Goal: Learn about a topic

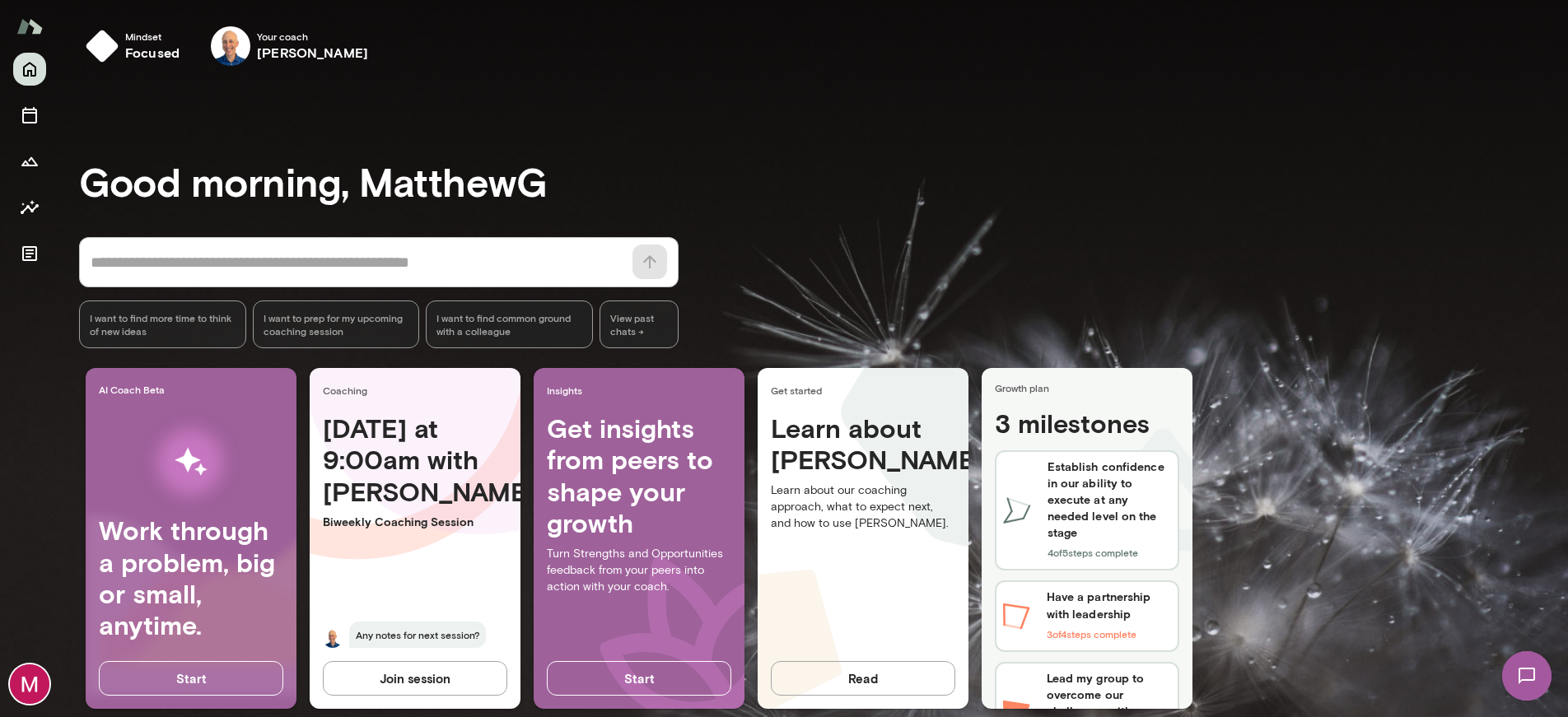
click at [1518, 671] on img at bounding box center [1528, 677] width 68 height 68
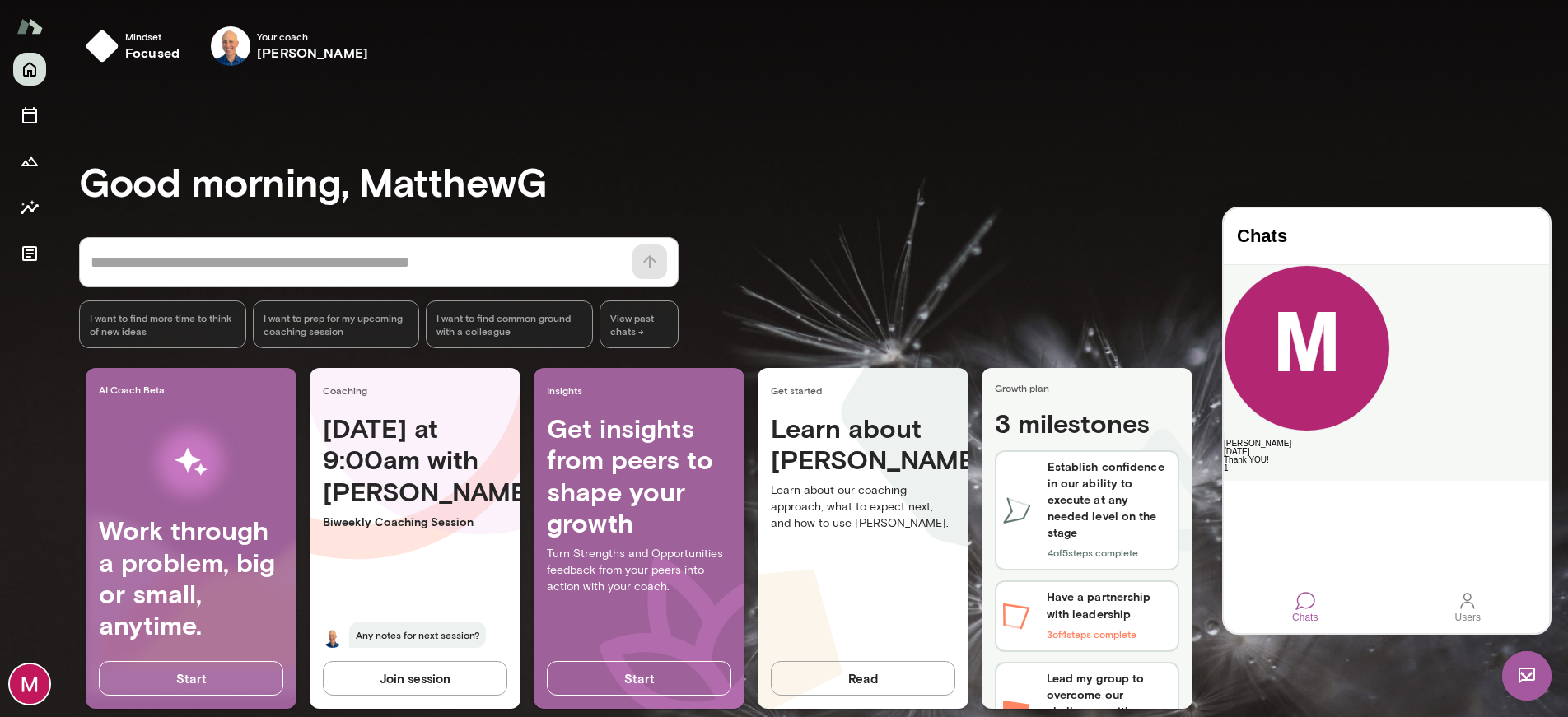
click at [1370, 440] on div "[PERSON_NAME]" at bounding box center [1386, 443] width 325 height 8
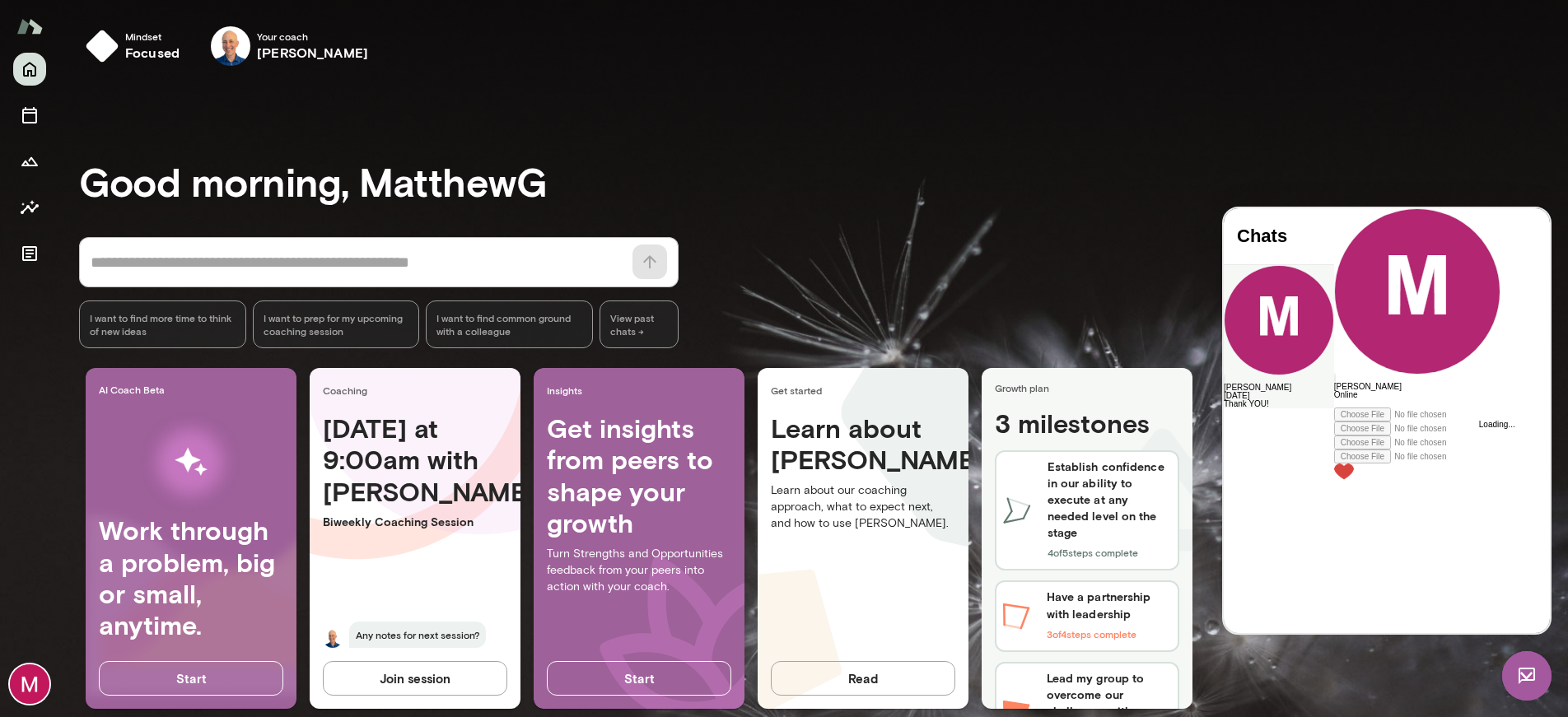
scroll to position [5260, 0]
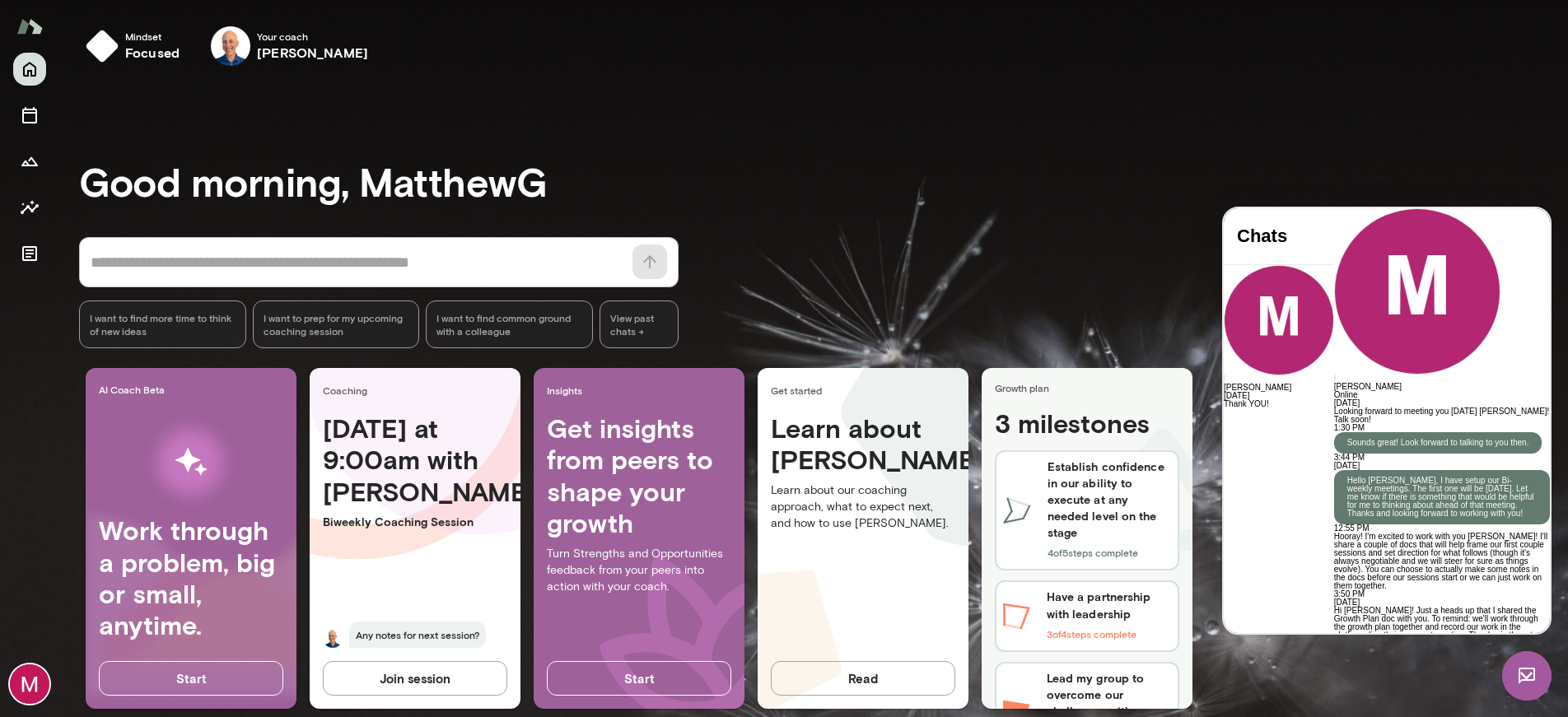
click at [440, 683] on button "Join session" at bounding box center [415, 678] width 185 height 35
click at [23, 162] on icon "Growth Plan" at bounding box center [30, 162] width 20 height 20
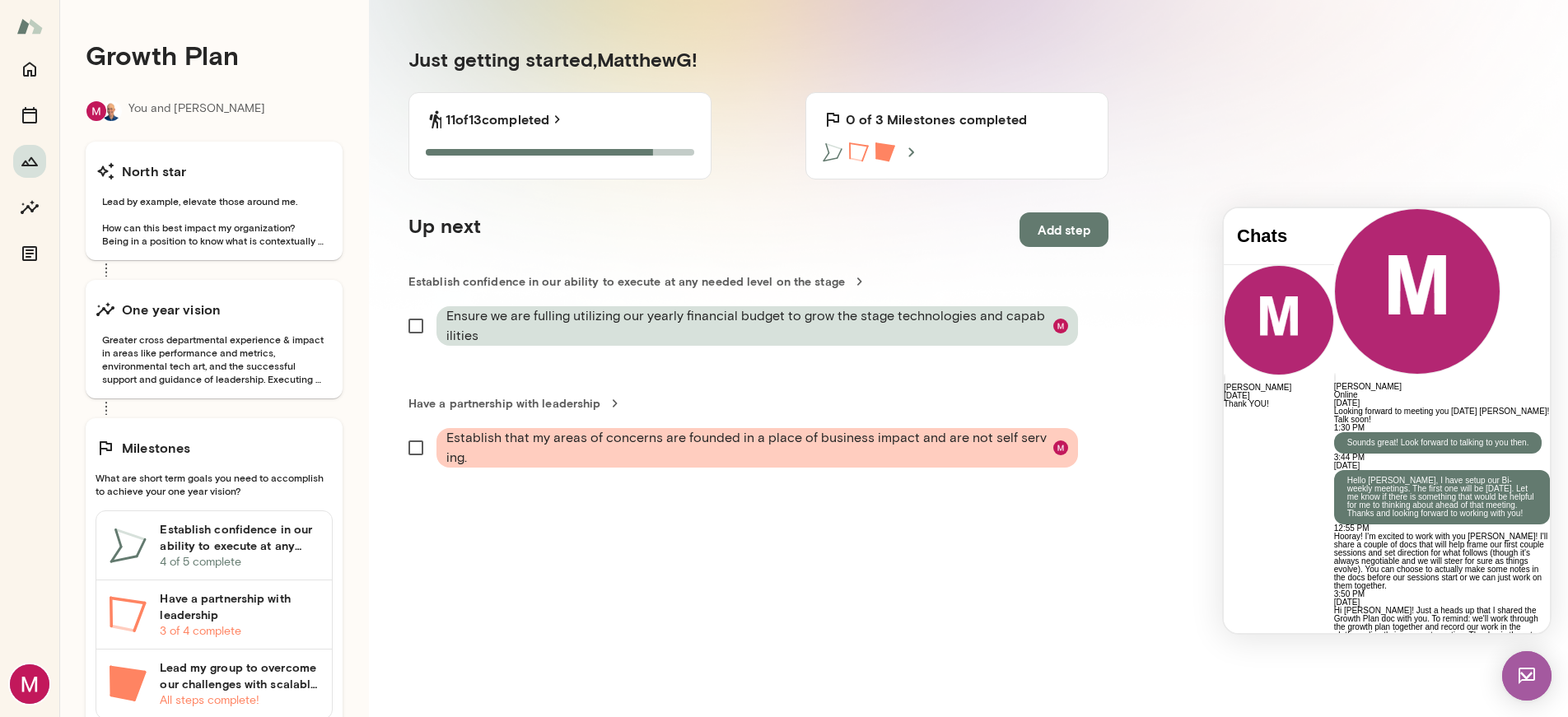
click at [1528, 687] on img at bounding box center [1528, 677] width 50 height 50
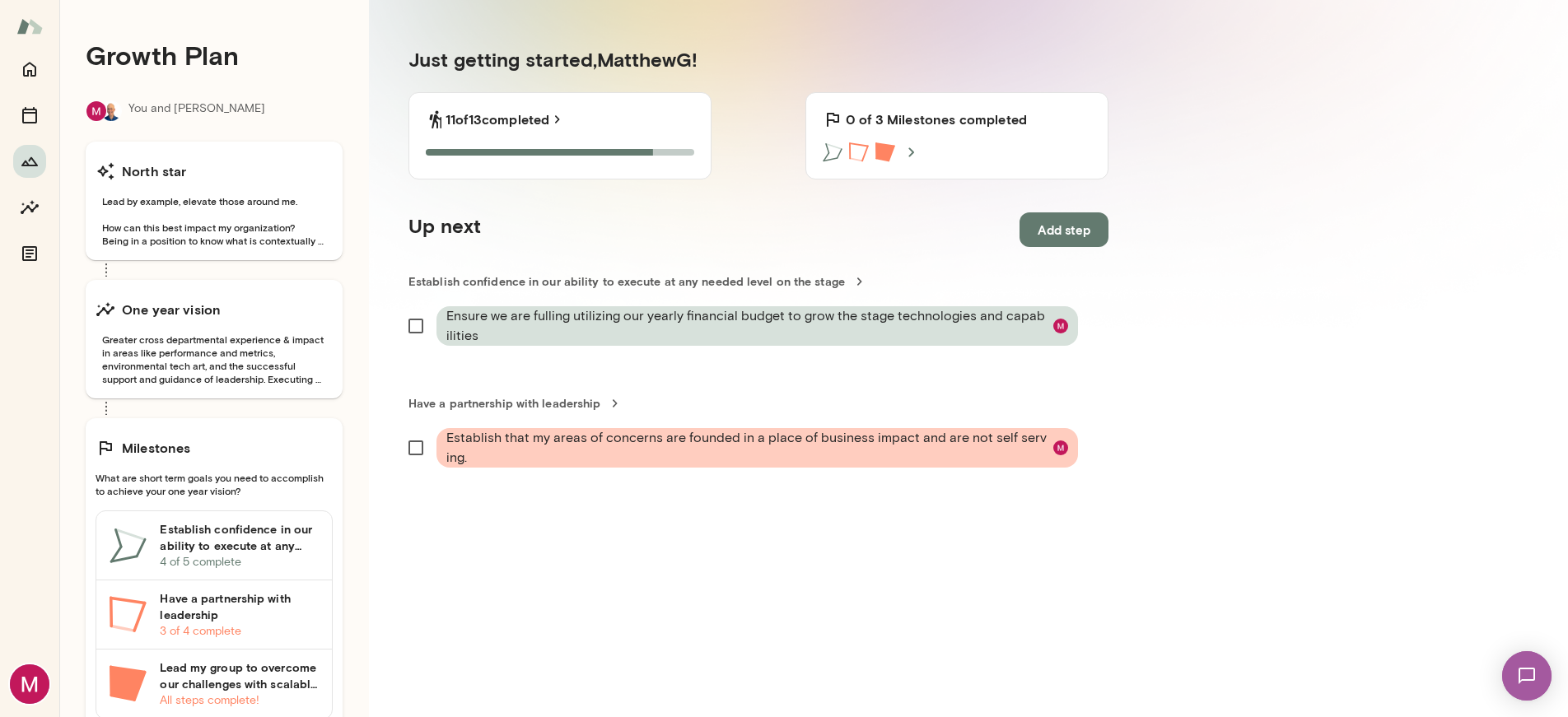
click at [909, 151] on icon at bounding box center [912, 152] width 6 height 9
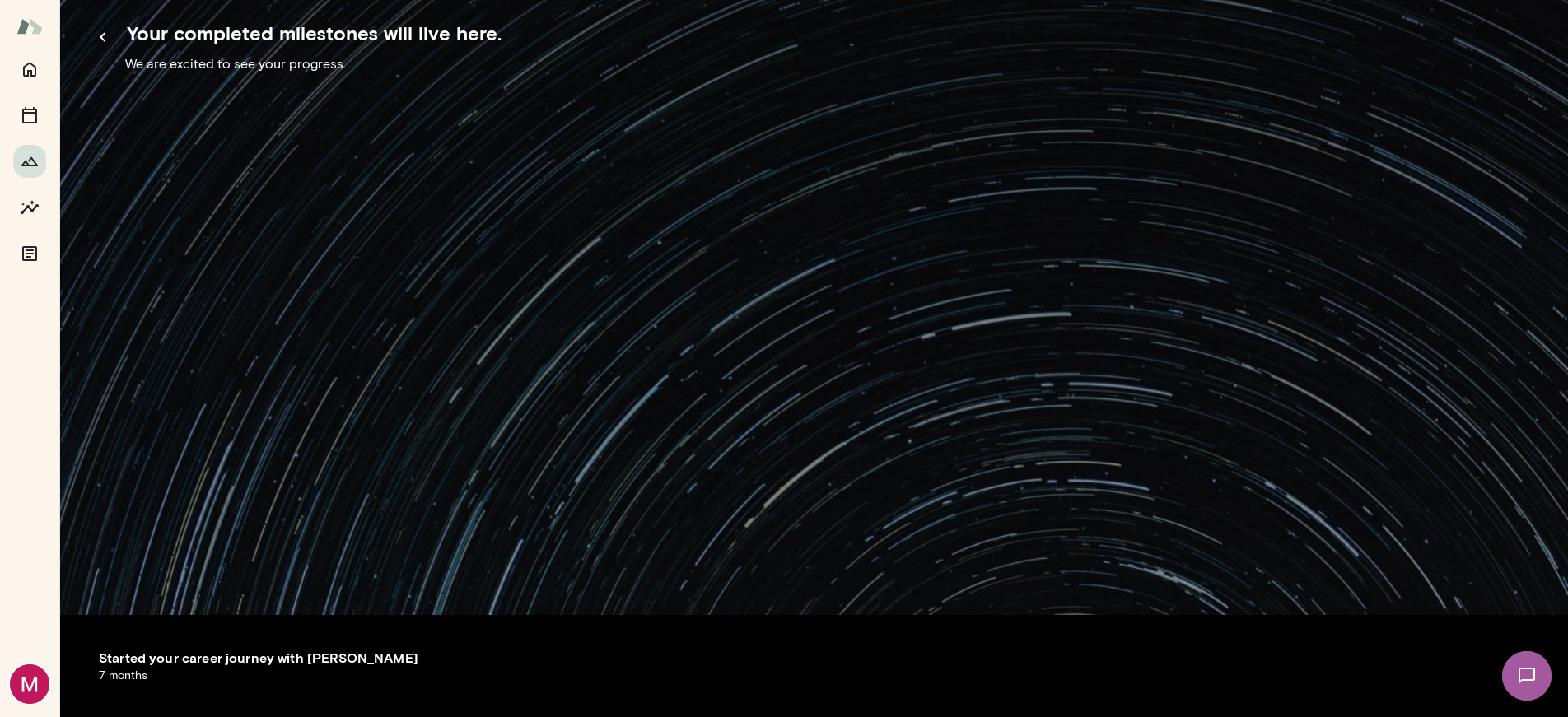
click at [103, 43] on icon "button" at bounding box center [103, 38] width 20 height 20
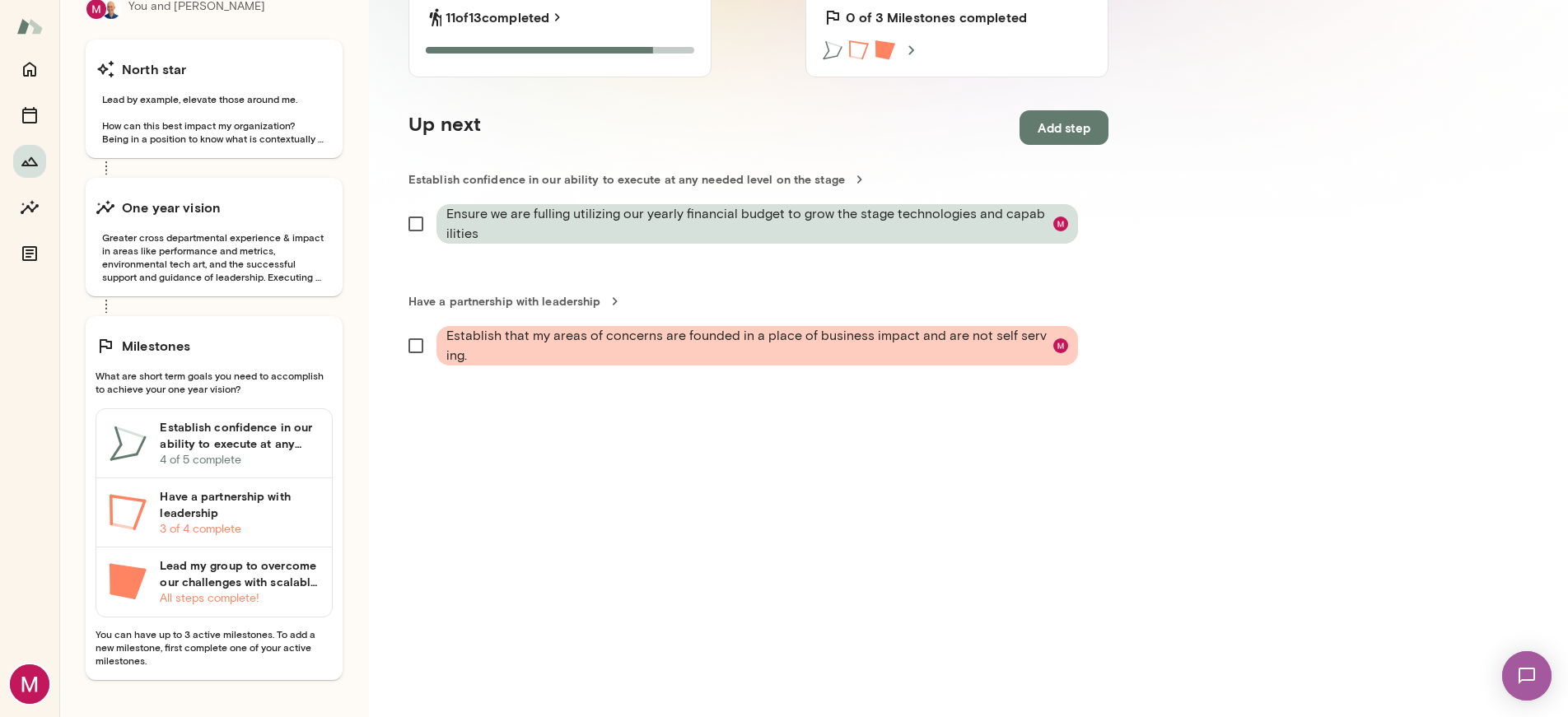
scroll to position [105, 0]
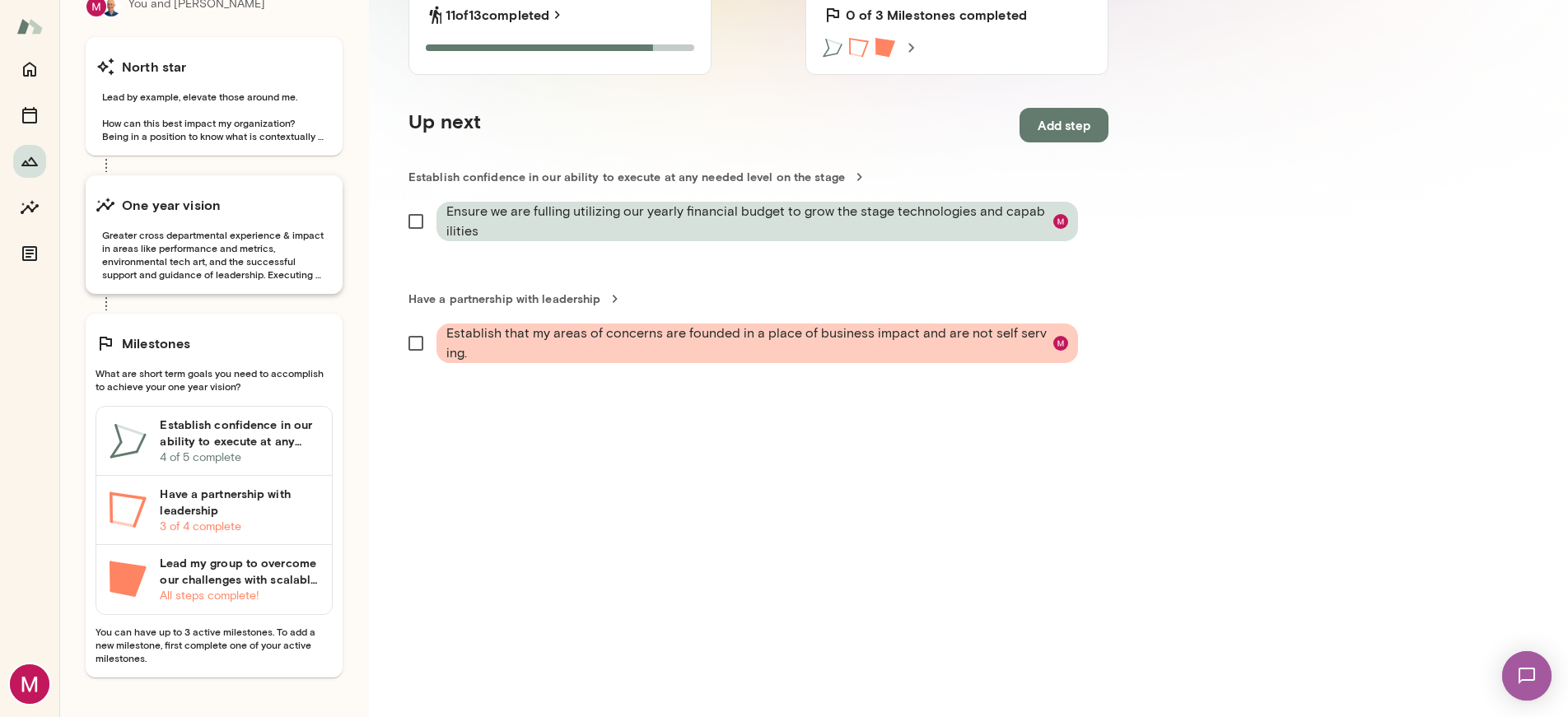
drag, startPoint x: 261, startPoint y: 230, endPoint x: 202, endPoint y: 240, distance: 59.8
click at [202, 240] on span "Greater cross departmental experience & impact in areas like performance and me…" at bounding box center [214, 254] width 237 height 52
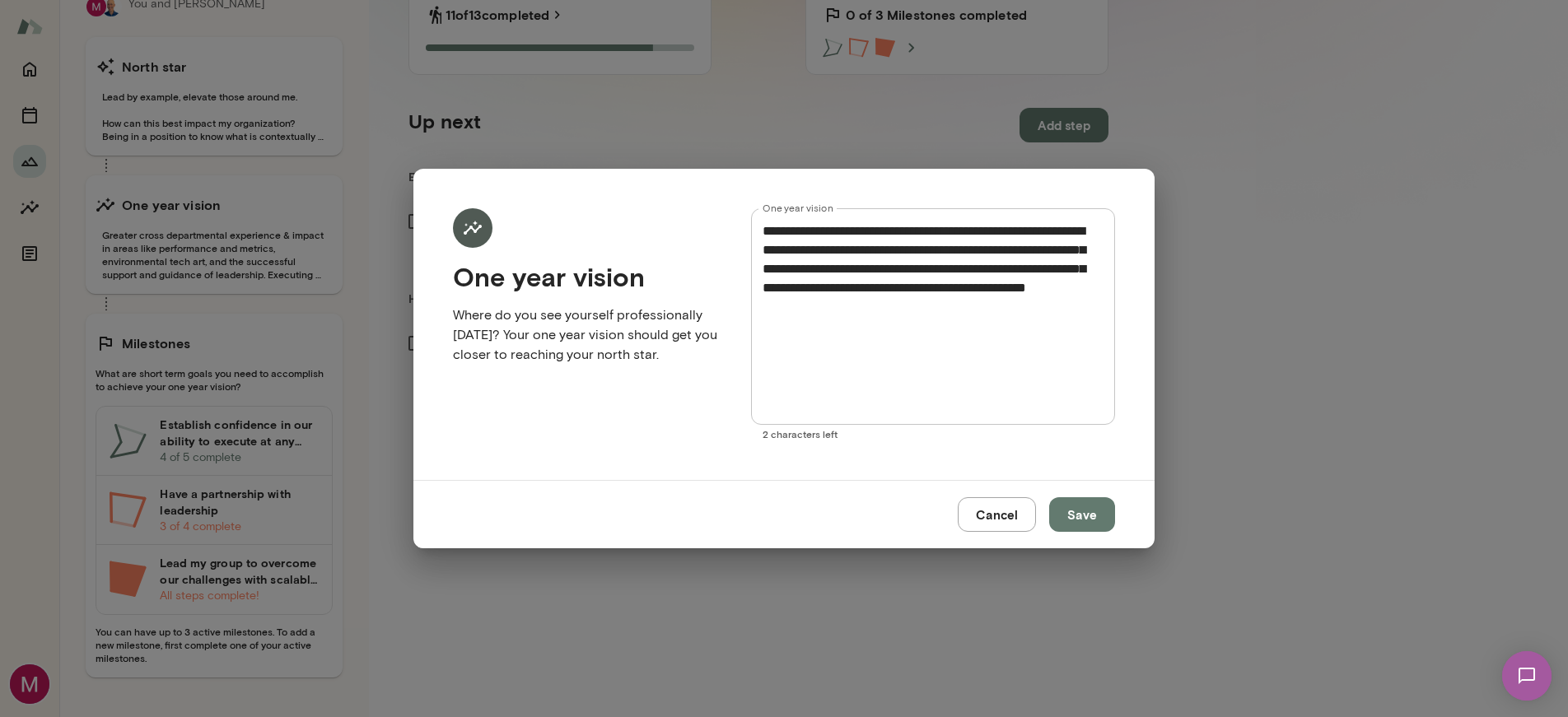
click at [1002, 510] on button "Cancel" at bounding box center [996, 515] width 78 height 35
